Goal: Use online tool/utility

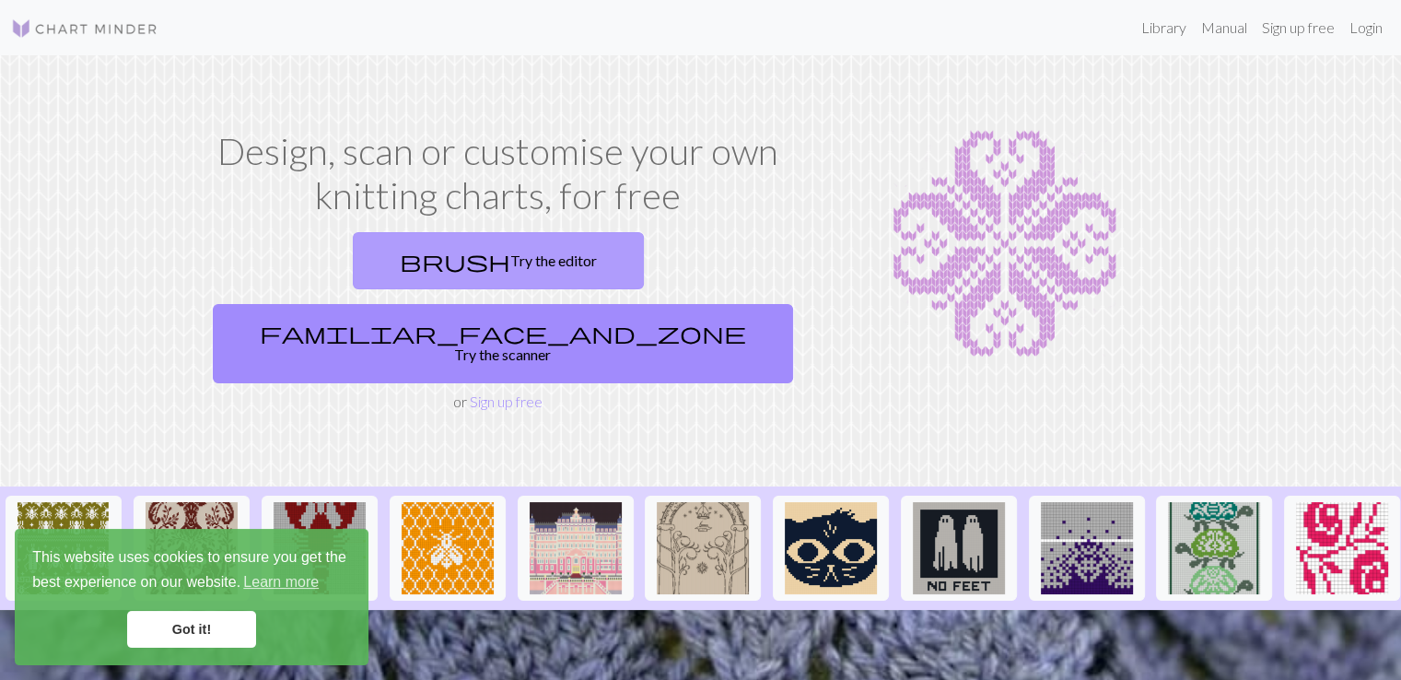
drag, startPoint x: 0, startPoint y: 0, endPoint x: 335, endPoint y: 259, distance: 423.5
click at [353, 259] on link "brush Try the editor" at bounding box center [498, 260] width 291 height 57
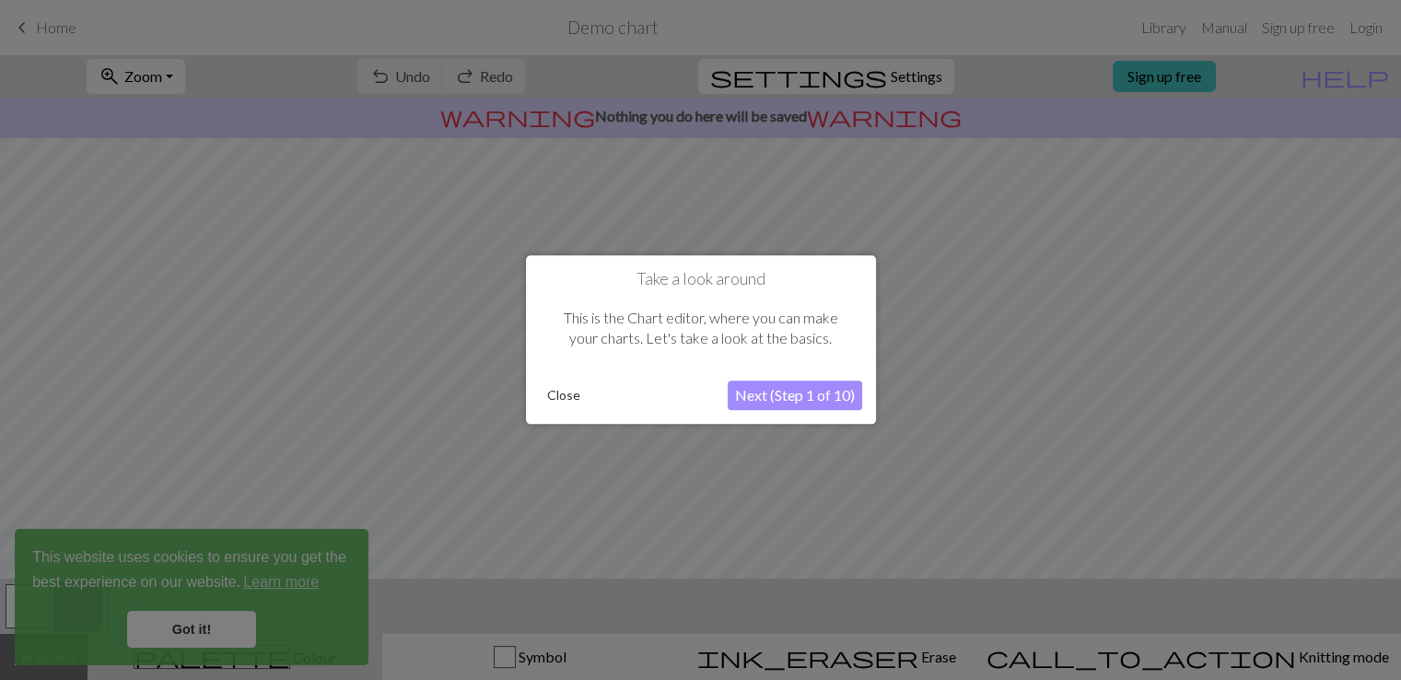
click at [783, 387] on button "Next (Step 1 of 10)" at bounding box center [795, 395] width 134 height 29
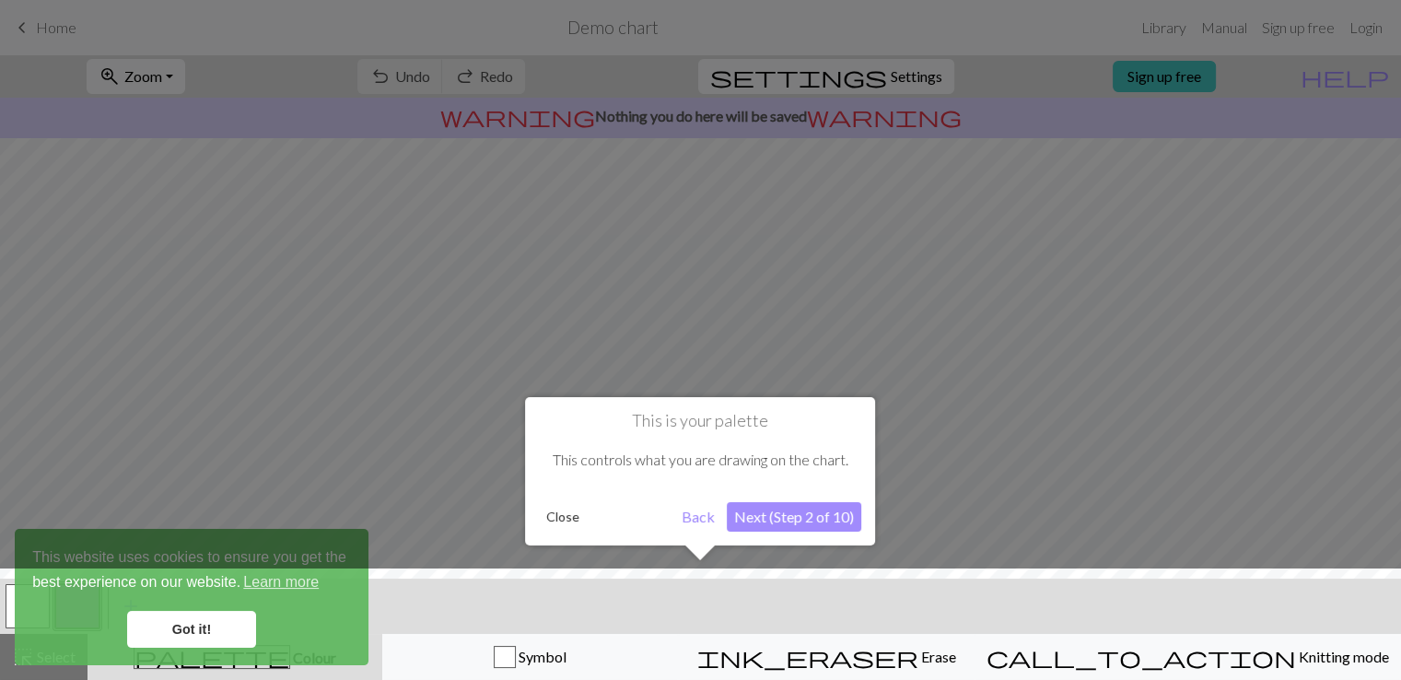
click at [782, 505] on button "Next (Step 2 of 10)" at bounding box center [794, 516] width 134 height 29
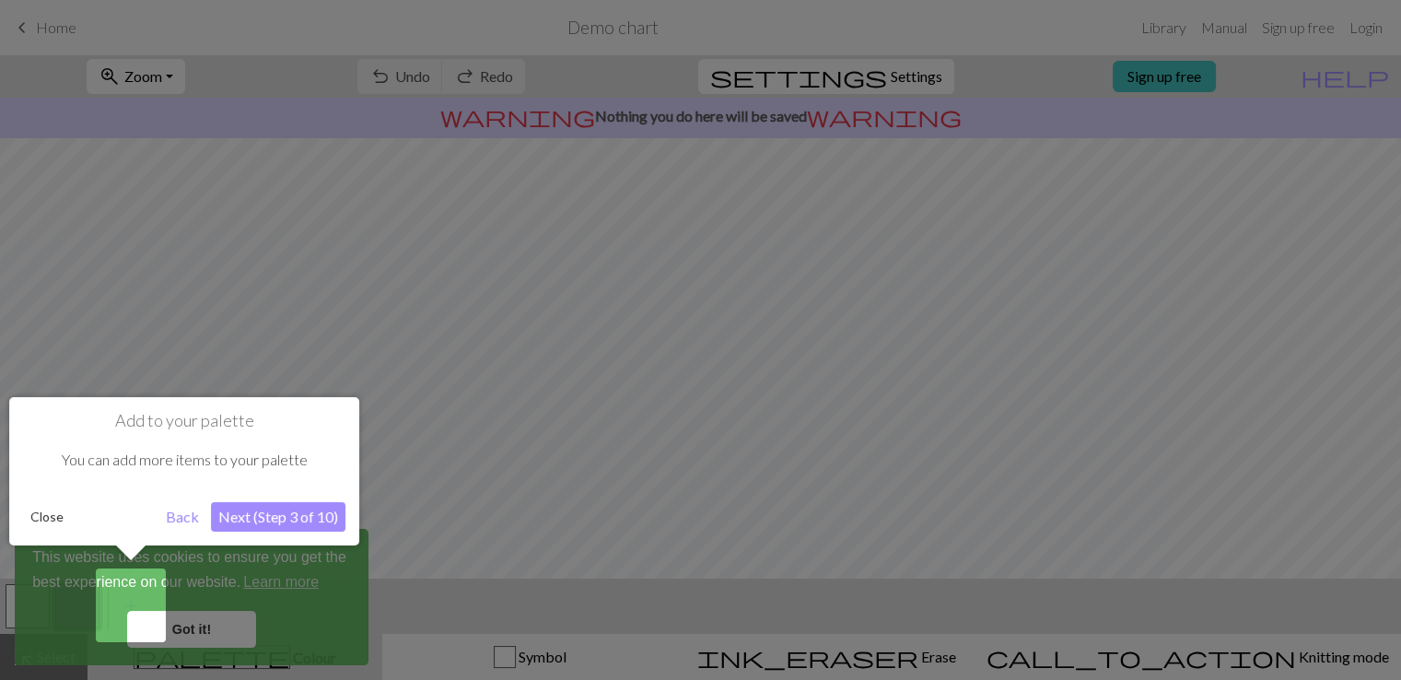
click at [280, 520] on button "Next (Step 3 of 10)" at bounding box center [278, 516] width 134 height 29
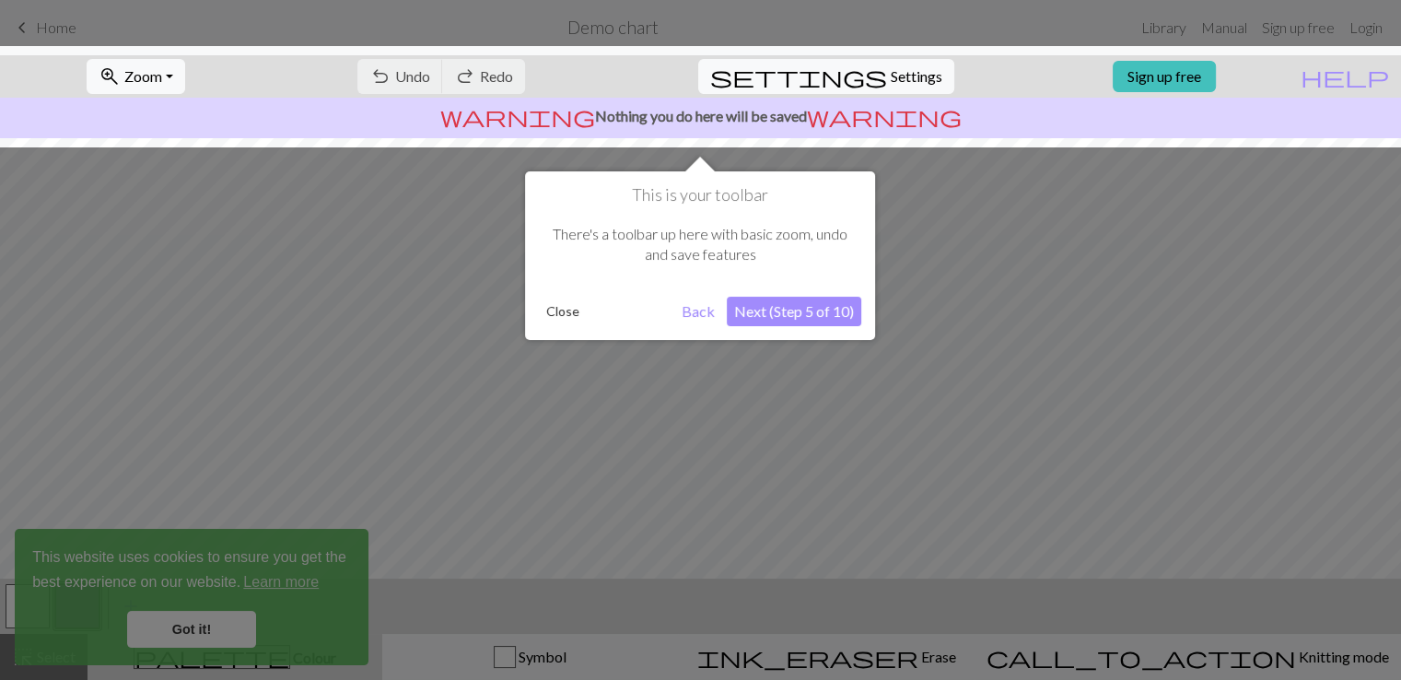
click at [792, 310] on button "Next (Step 5 of 10)" at bounding box center [794, 311] width 134 height 29
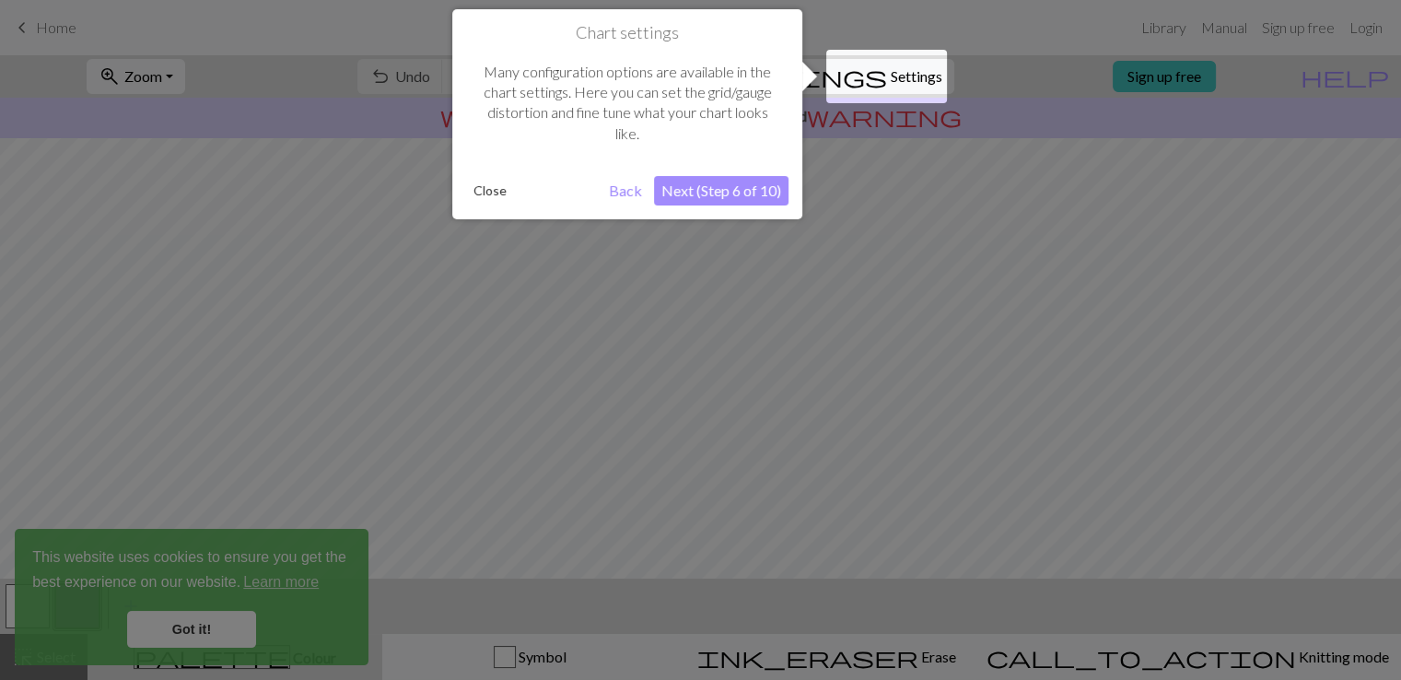
click at [704, 194] on button "Next (Step 6 of 10)" at bounding box center [721, 190] width 134 height 29
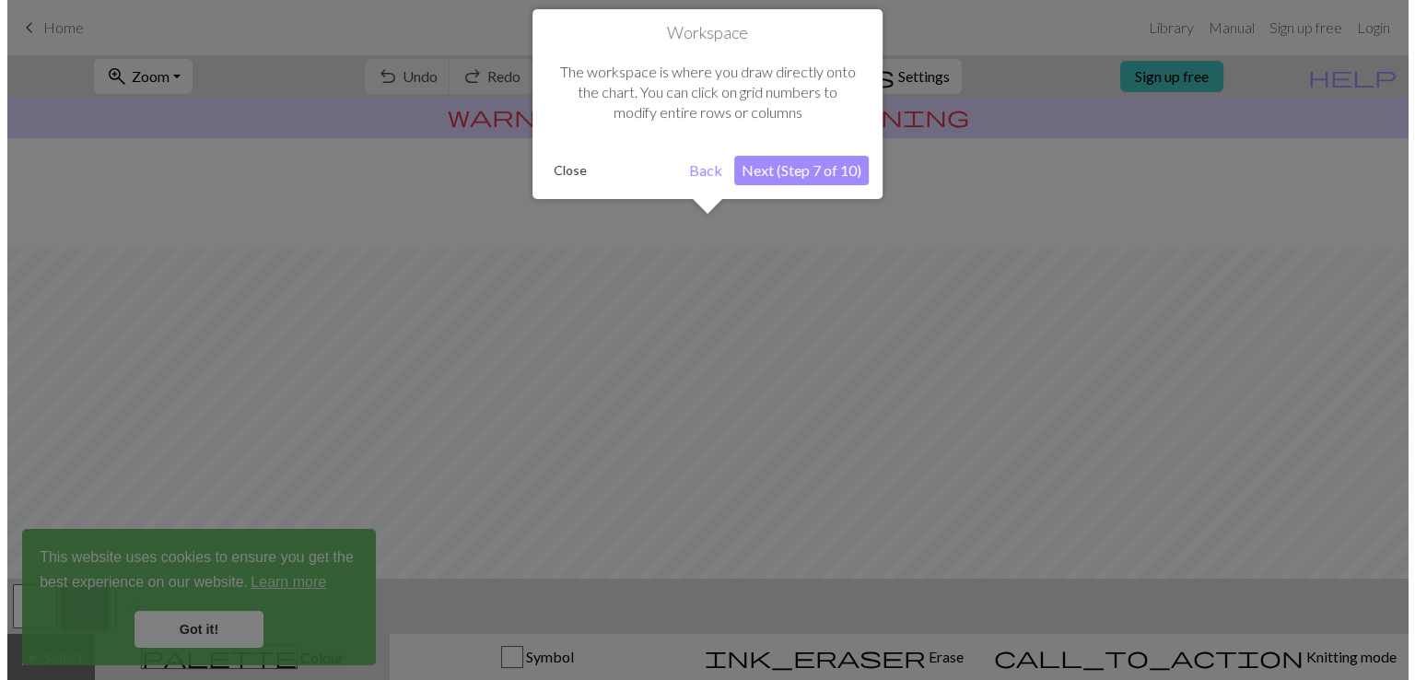
scroll to position [110, 0]
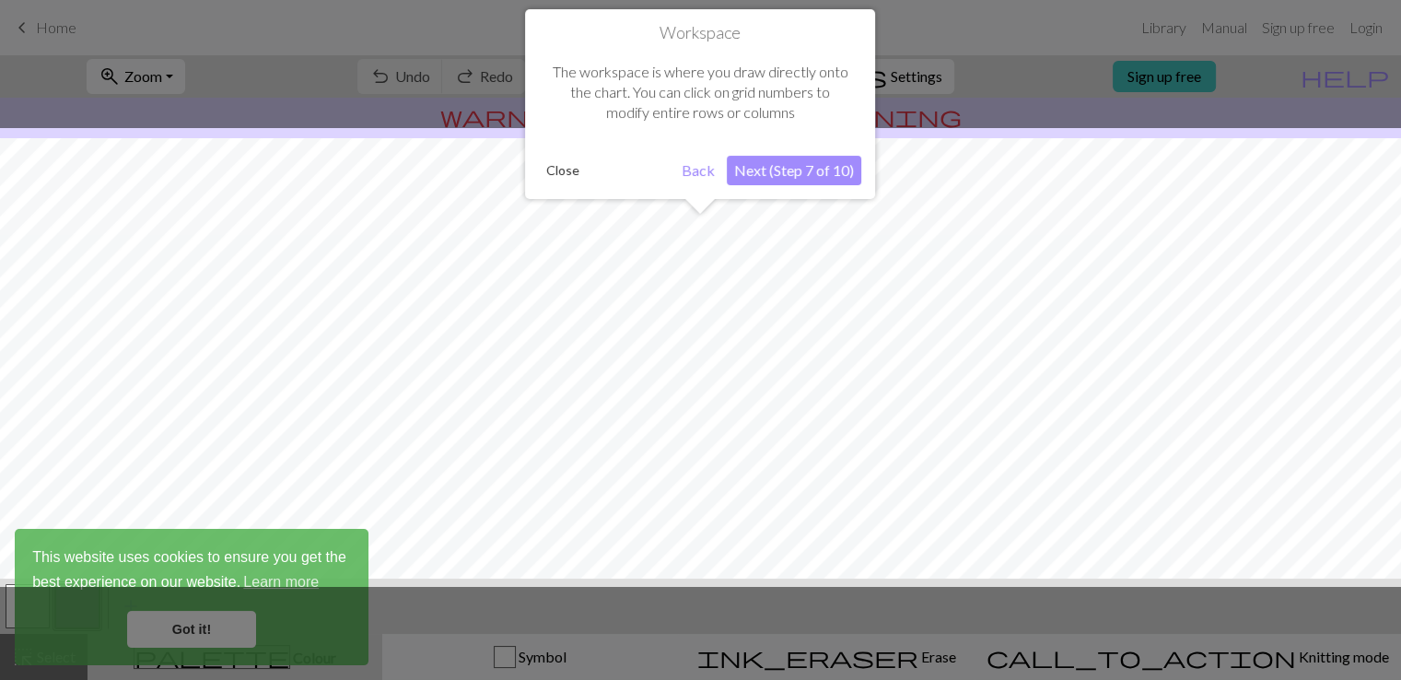
click at [801, 169] on button "Next (Step 7 of 10)" at bounding box center [794, 170] width 134 height 29
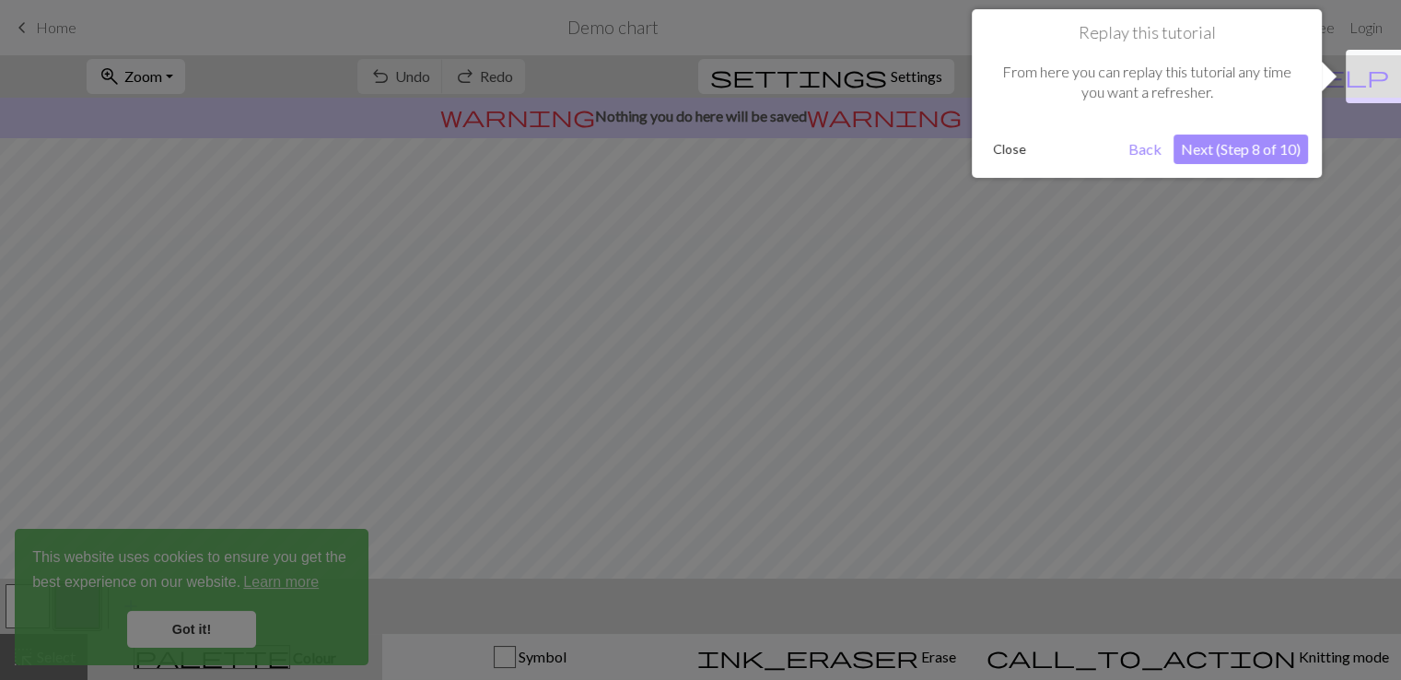
click at [1258, 149] on button "Next (Step 8 of 10)" at bounding box center [1240, 148] width 134 height 29
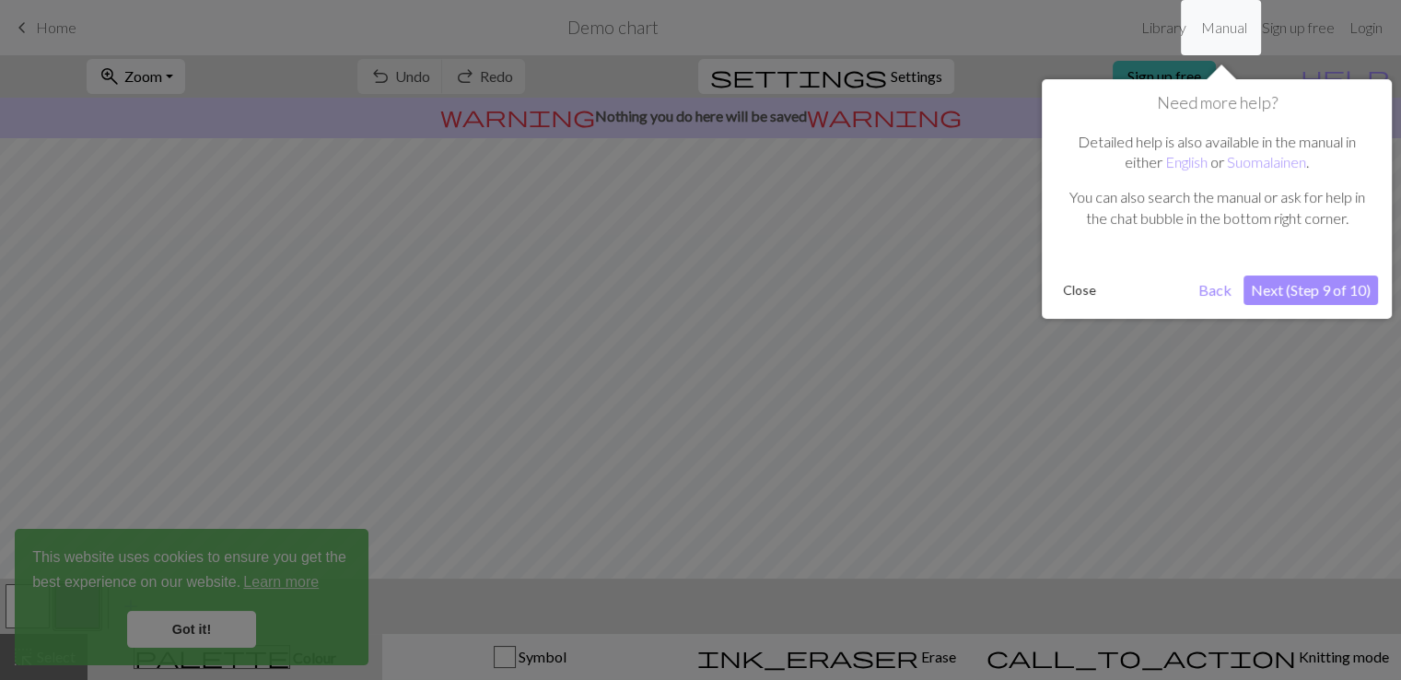
click at [1286, 285] on button "Next (Step 9 of 10)" at bounding box center [1310, 289] width 134 height 29
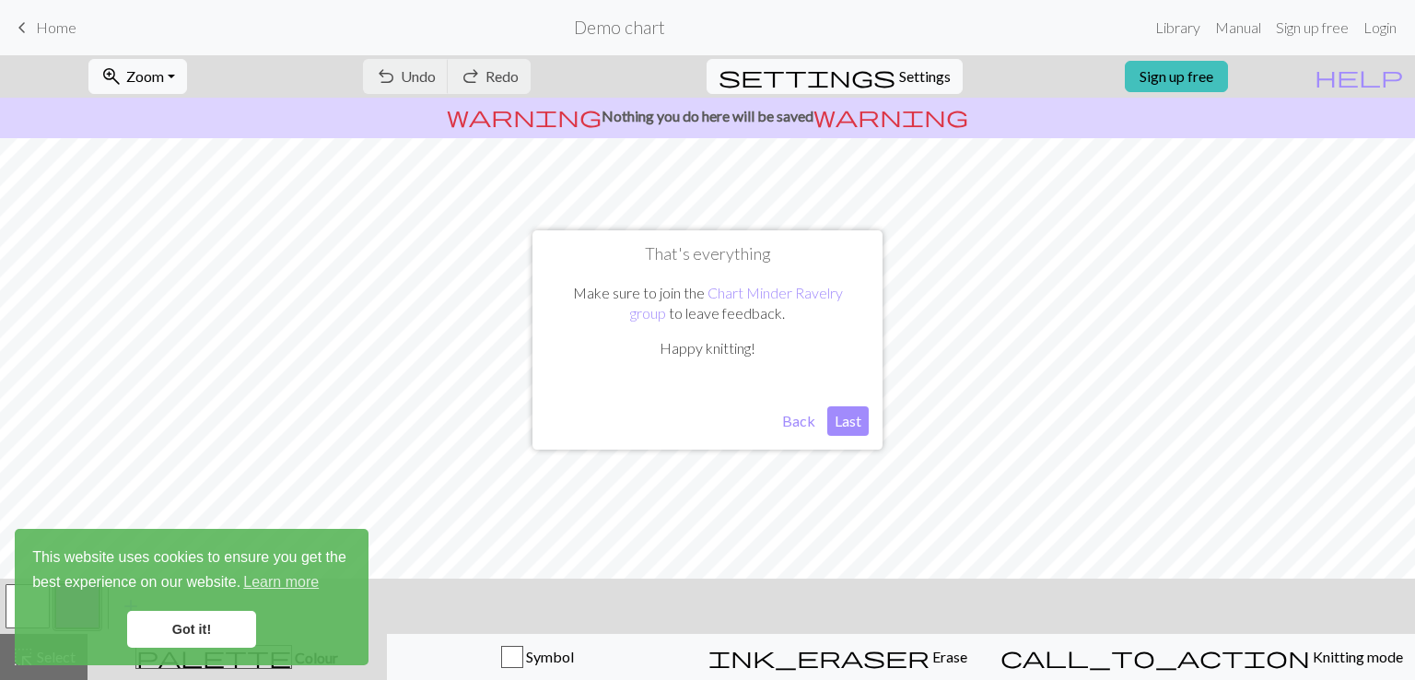
click at [858, 413] on button "Last" at bounding box center [847, 420] width 41 height 29
click at [169, 630] on link "Got it!" at bounding box center [191, 629] width 129 height 37
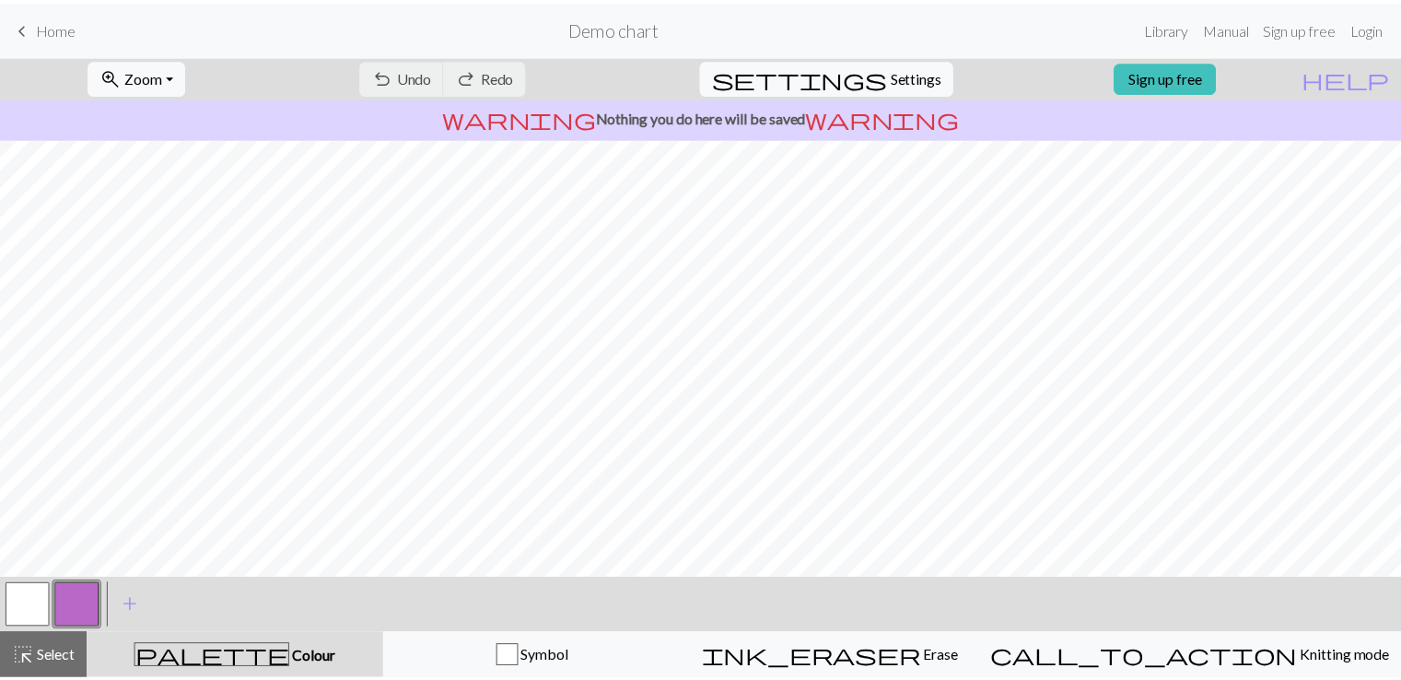
scroll to position [0, 0]
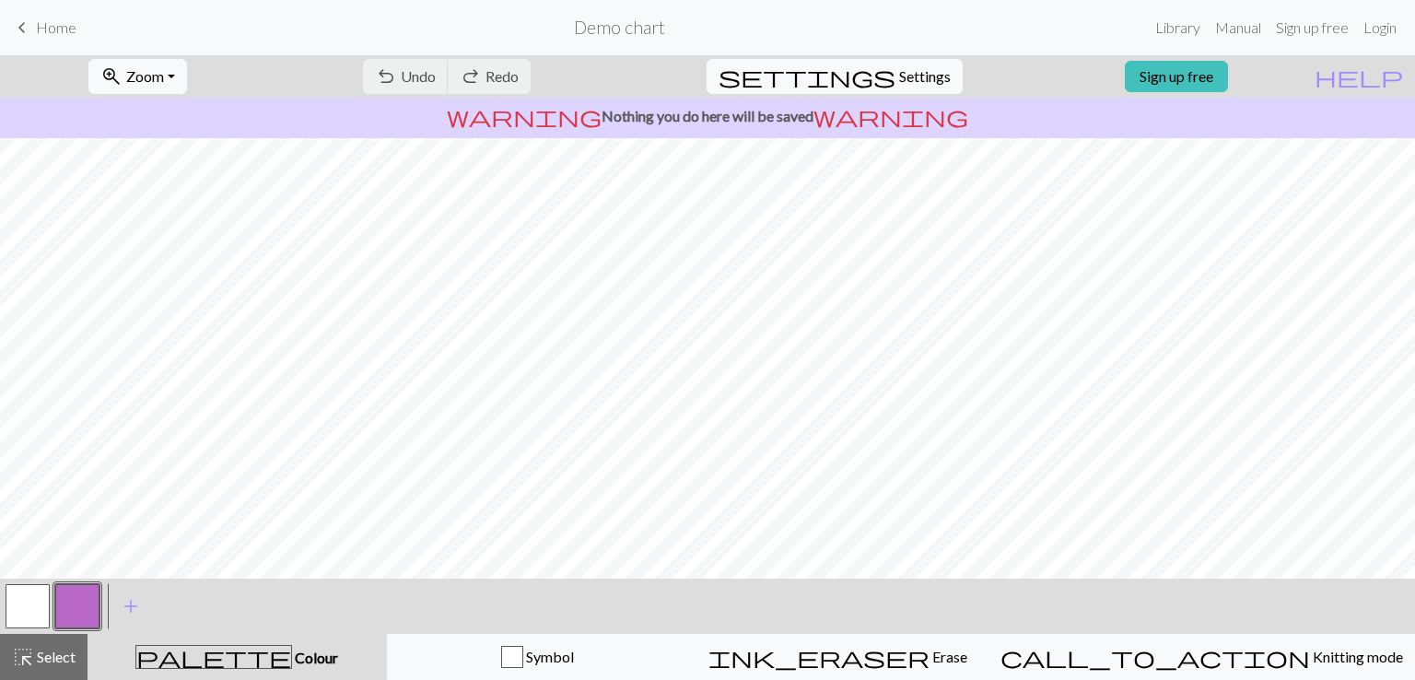
click at [48, 33] on span "Home" at bounding box center [56, 26] width 41 height 17
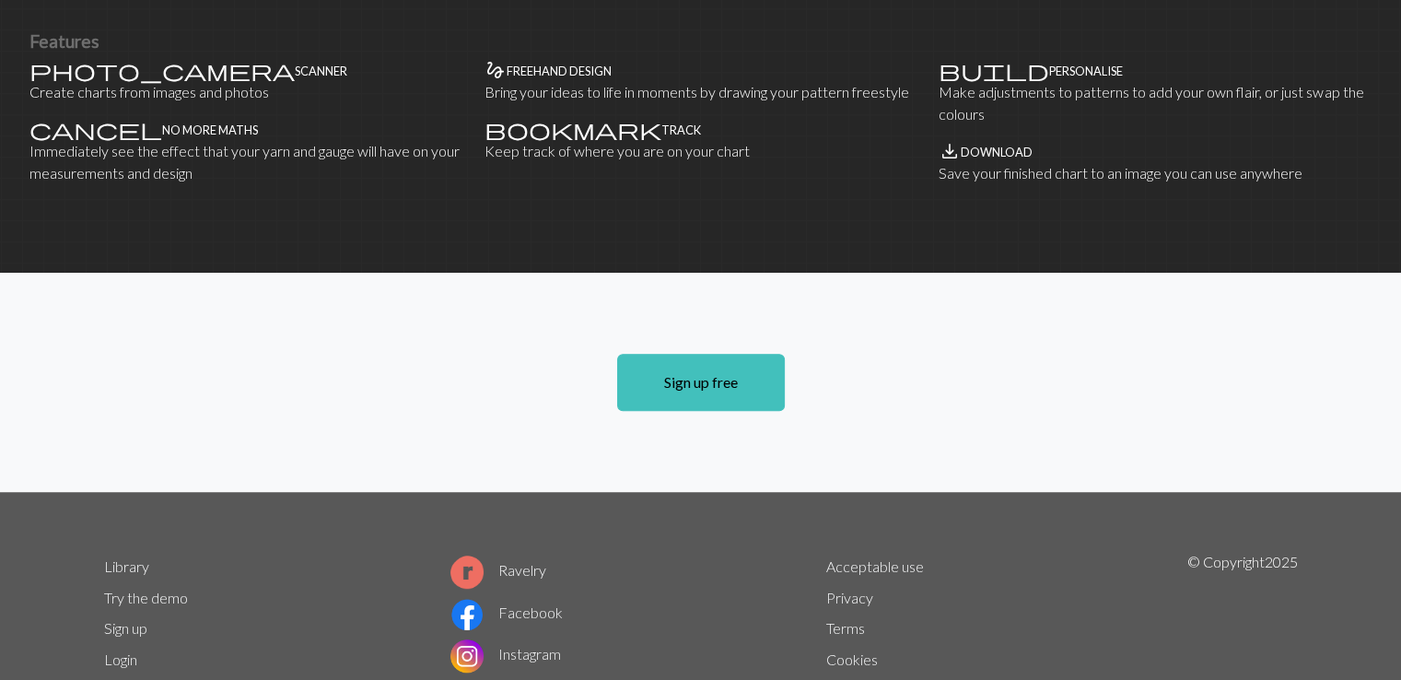
scroll to position [1201, 0]
